Goal: Transaction & Acquisition: Subscribe to service/newsletter

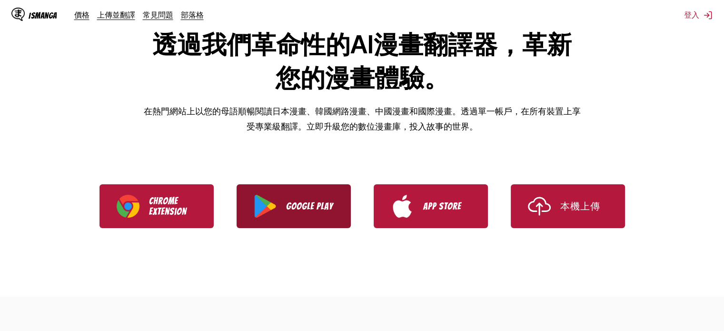
click at [316, 209] on p "Google Play" at bounding box center [310, 206] width 48 height 10
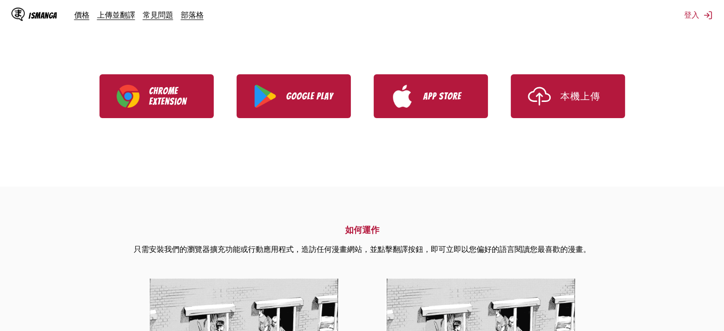
scroll to position [190, 0]
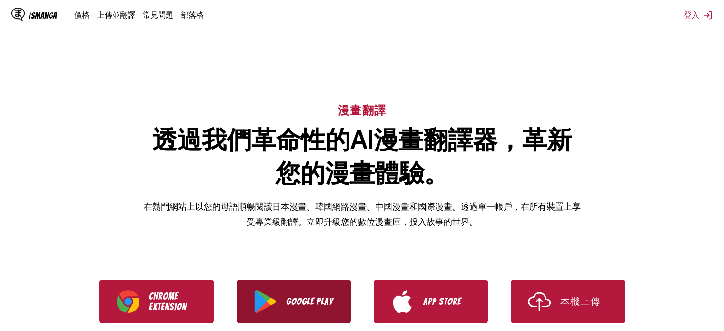
click at [310, 306] on p "Google Play" at bounding box center [310, 301] width 48 height 10
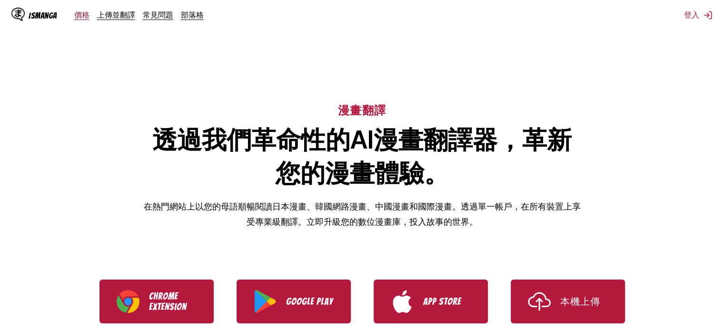
click at [81, 17] on link "價格" at bounding box center [81, 15] width 15 height 10
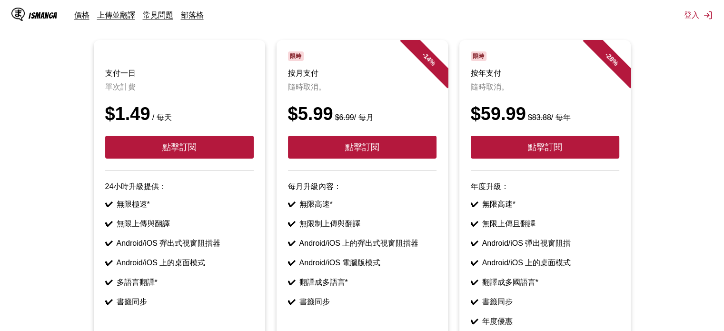
scroll to position [95, 0]
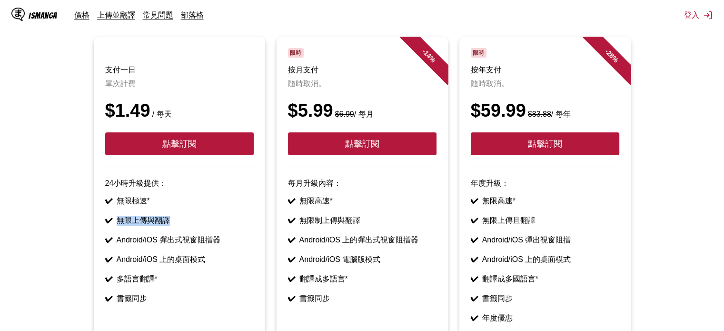
drag, startPoint x: 112, startPoint y: 231, endPoint x: 165, endPoint y: 229, distance: 53.3
click at [165, 225] on li "✔ 無限上傳與翻譯" at bounding box center [179, 220] width 148 height 10
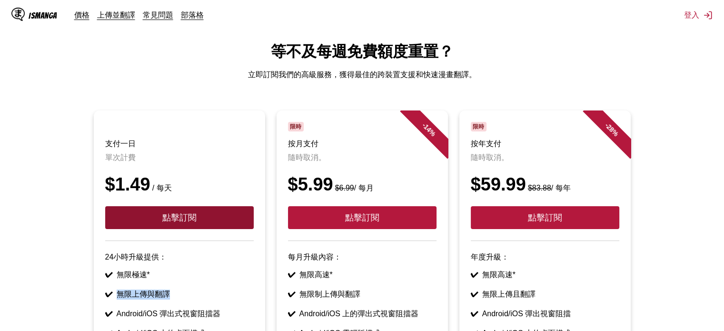
scroll to position [0, 0]
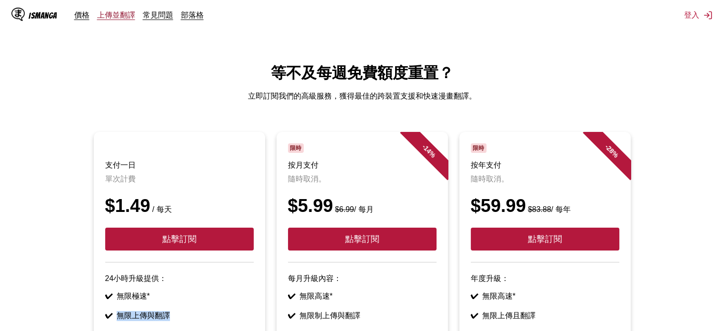
click at [110, 18] on link "上傳並翻譯" at bounding box center [116, 15] width 38 height 10
